Goal: Task Accomplishment & Management: Manage account settings

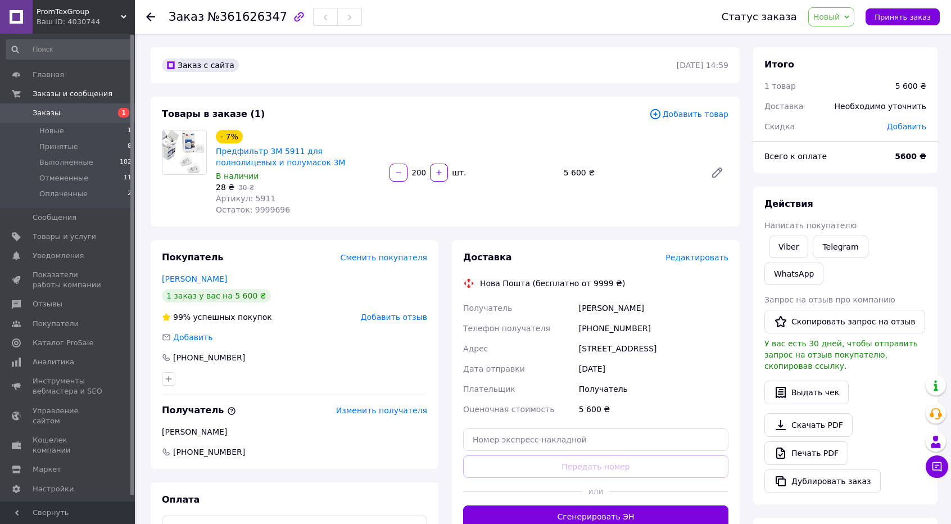
click at [330, 246] on div "Покупатель Сменить покупателя [PERSON_NAME] 1 заказ у вас на 5 600 ₴ 99% успешн…" at bounding box center [295, 354] width 288 height 229
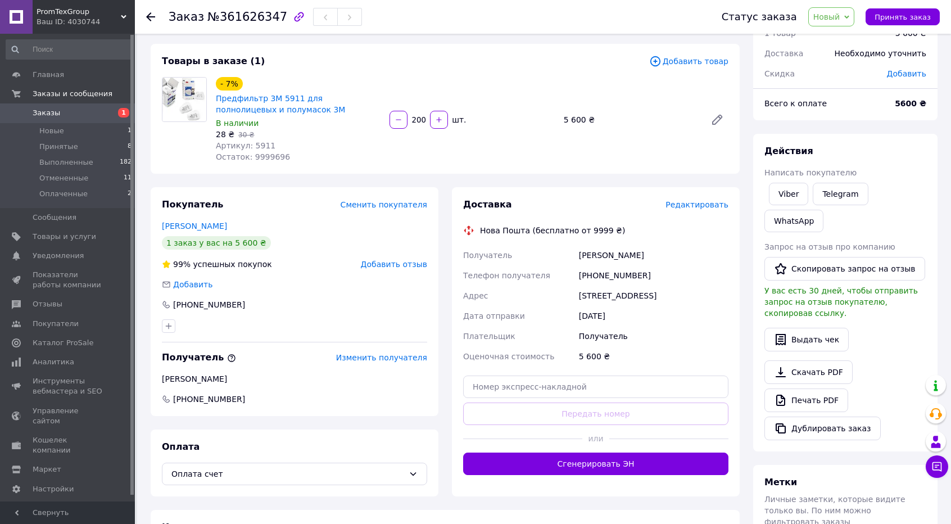
scroll to position [56, 0]
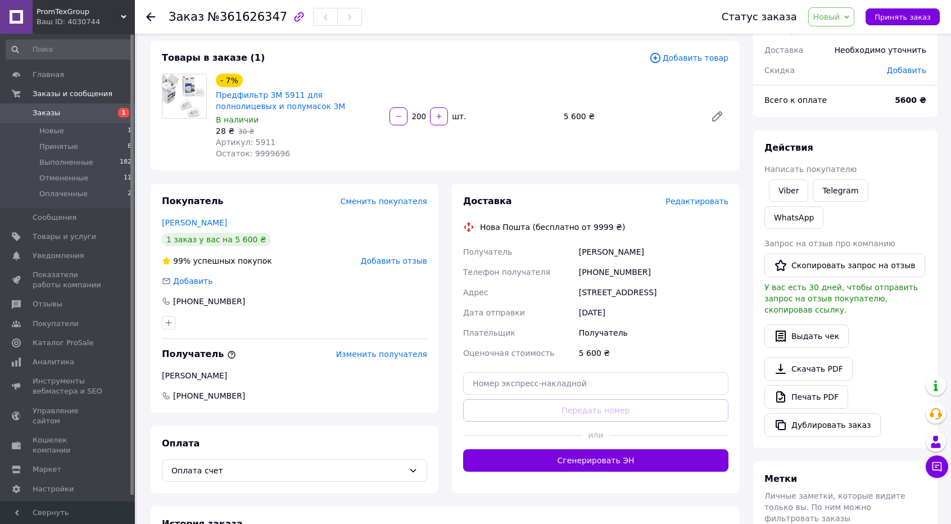
click at [559, 302] on div "Адрес" at bounding box center [519, 292] width 116 height 20
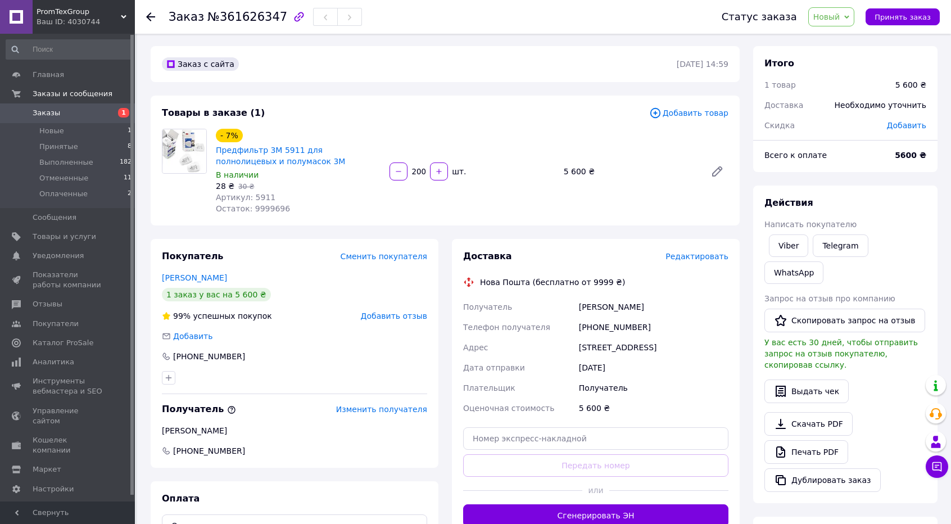
scroll to position [0, 0]
click at [44, 112] on span "Заказы" at bounding box center [47, 113] width 28 height 10
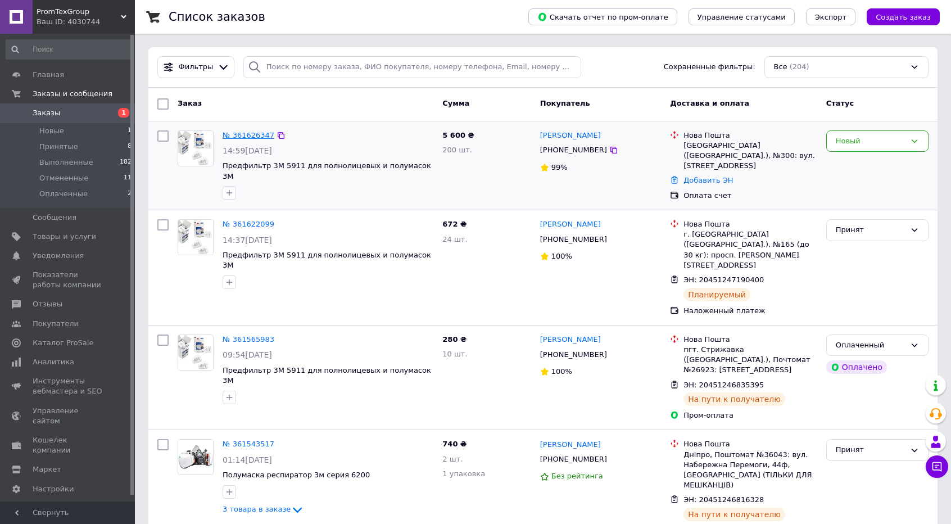
click at [249, 135] on link "№ 361626347" at bounding box center [249, 135] width 52 height 8
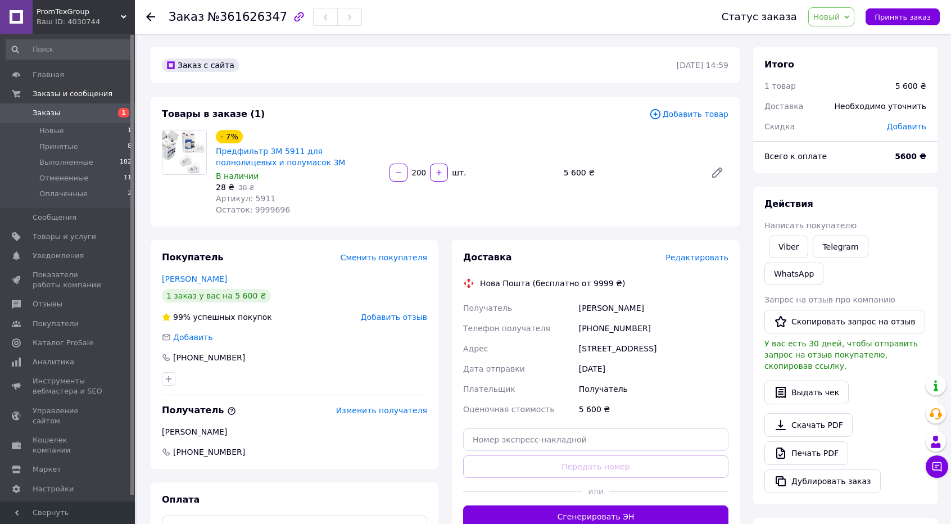
click at [616, 335] on div "[PHONE_NUMBER]" at bounding box center [653, 328] width 154 height 20
click at [614, 324] on div "[PHONE_NUMBER]" at bounding box center [653, 328] width 154 height 20
click at [556, 379] on div "Дата отправки" at bounding box center [519, 368] width 116 height 20
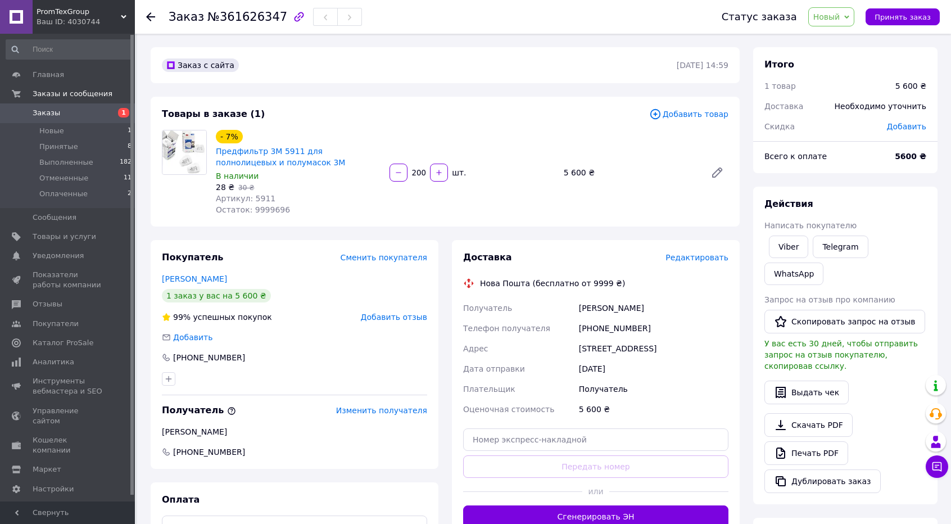
click at [482, 352] on span "Адрес" at bounding box center [475, 348] width 25 height 9
click at [906, 25] on div "Статус заказа Новый Принят Выполнен Отменен Оплаченный Принять заказ" at bounding box center [824, 16] width 229 height 19
click at [906, 20] on span "Принять заказ" at bounding box center [902, 17] width 56 height 8
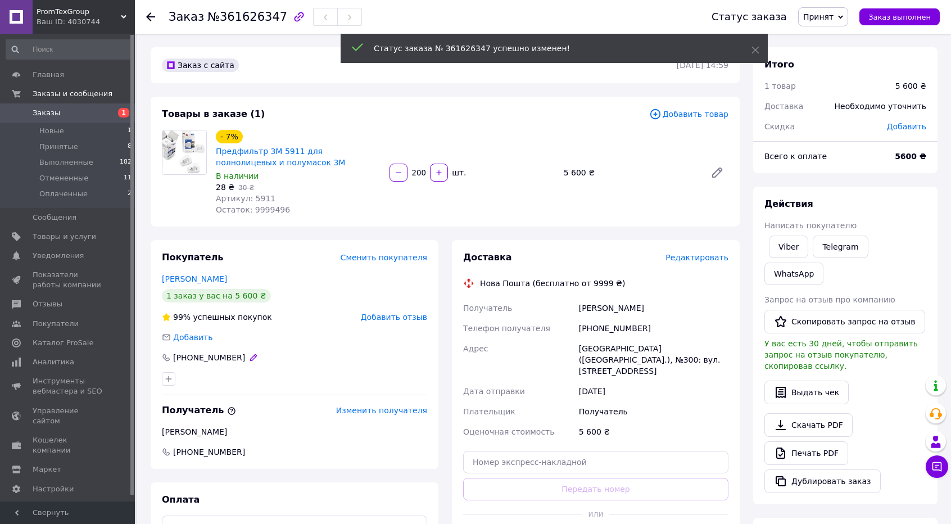
click at [200, 359] on div "[PHONE_NUMBER]" at bounding box center [209, 357] width 74 height 11
copy div "380931263934"
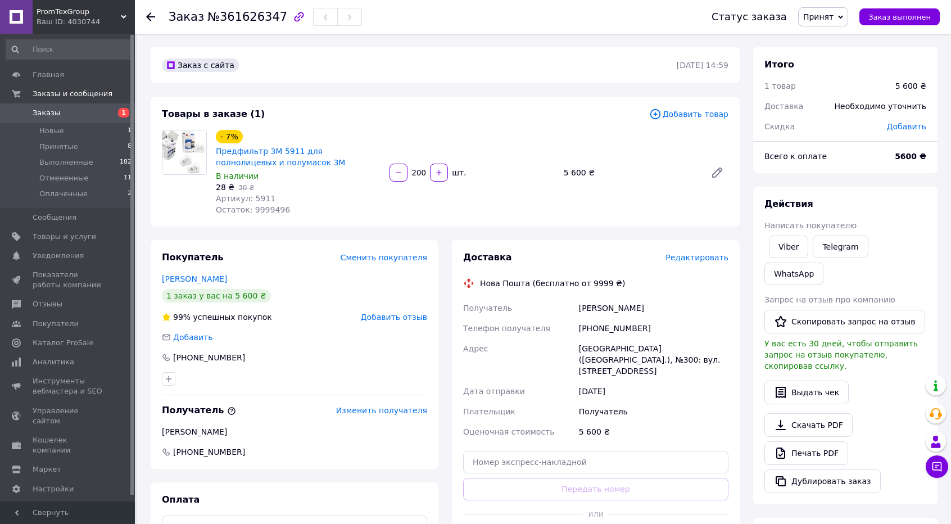
click at [559, 353] on div "Адрес" at bounding box center [519, 359] width 116 height 43
click at [33, 117] on span "Заказы" at bounding box center [47, 113] width 28 height 10
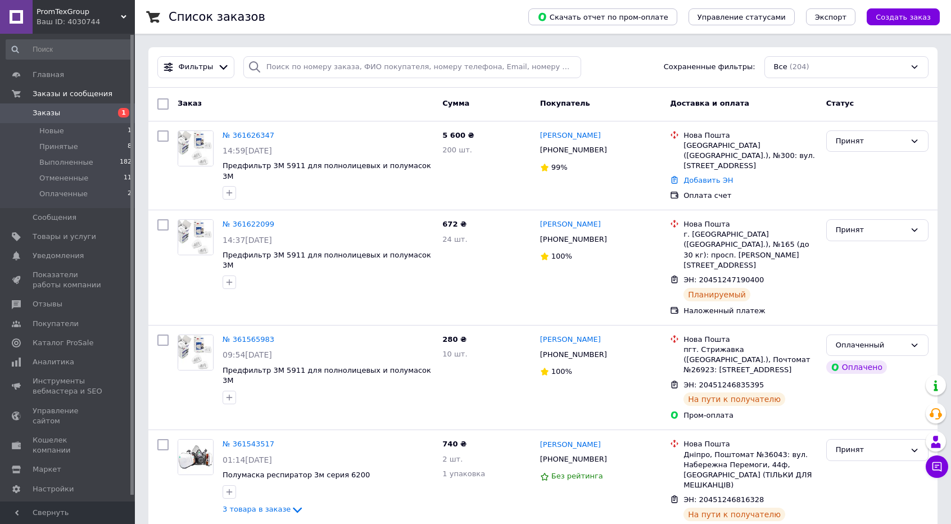
click at [47, 112] on span "Заказы" at bounding box center [47, 113] width 28 height 10
click at [243, 133] on link "№ 361626347" at bounding box center [249, 135] width 52 height 8
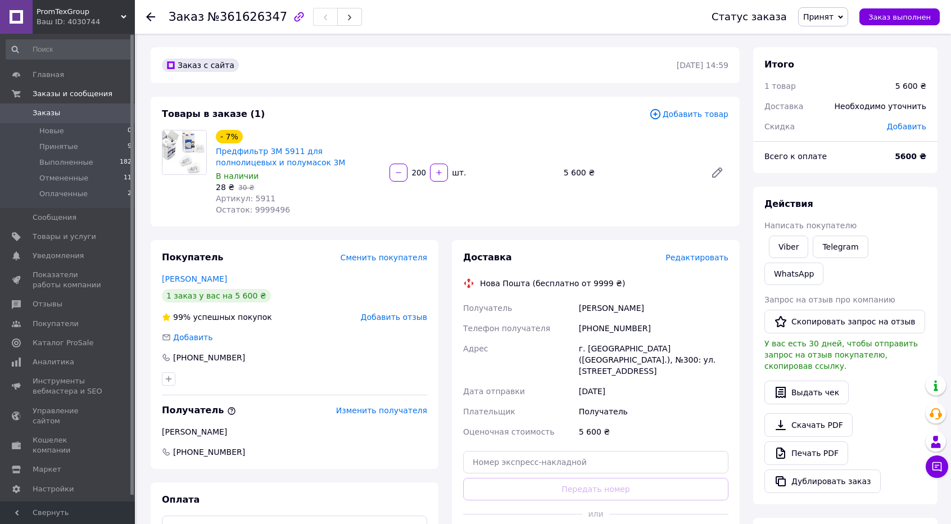
click at [43, 113] on span "Заказы" at bounding box center [47, 113] width 28 height 10
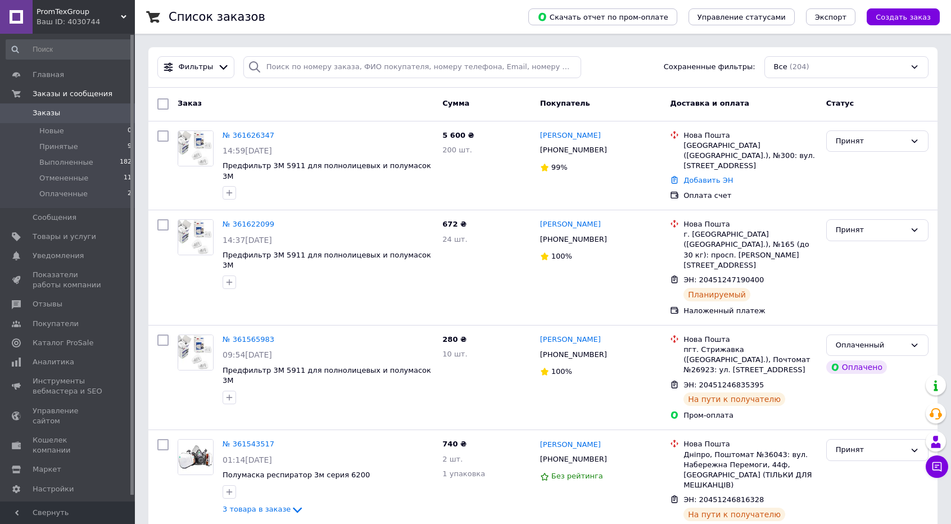
click at [38, 117] on span "Заказы" at bounding box center [47, 113] width 28 height 10
click at [51, 110] on span "Заказы" at bounding box center [47, 113] width 28 height 10
click at [388, 388] on div at bounding box center [327, 397] width 215 height 18
click at [58, 113] on span "Заказы" at bounding box center [68, 113] width 71 height 10
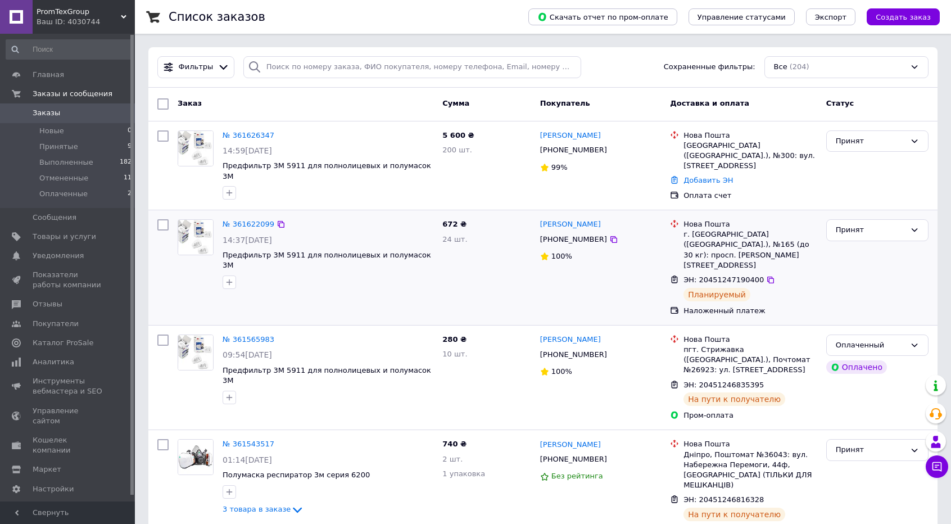
click at [446, 282] on div "672 ₴ 24 шт." at bounding box center [487, 268] width 98 height 106
click at [485, 261] on div "672 ₴ 24 шт." at bounding box center [487, 268] width 98 height 106
